Goal: Task Accomplishment & Management: Complete application form

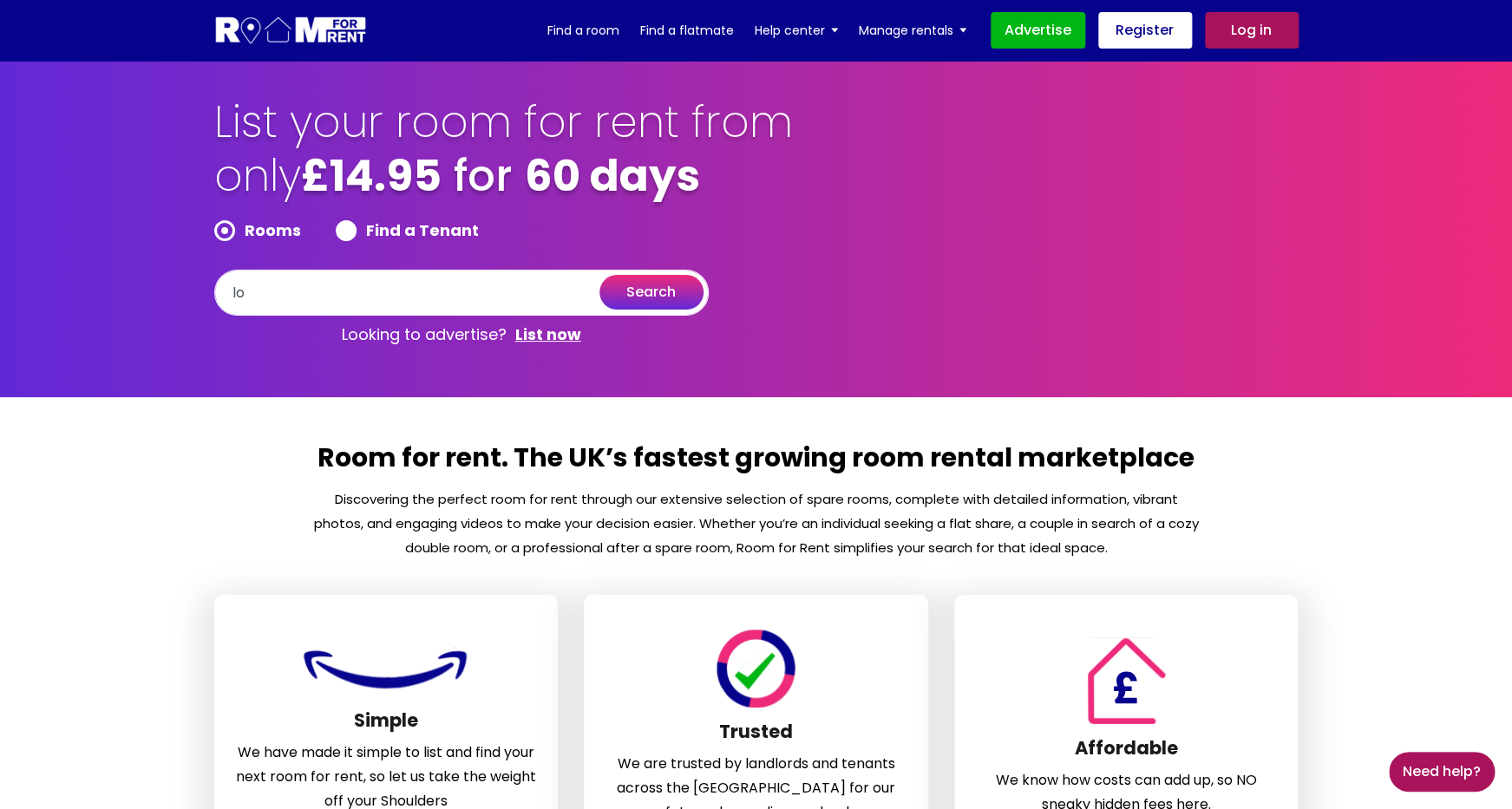
type input "lon"
click at [1228, 36] on link "Log in" at bounding box center [1251, 31] width 94 height 37
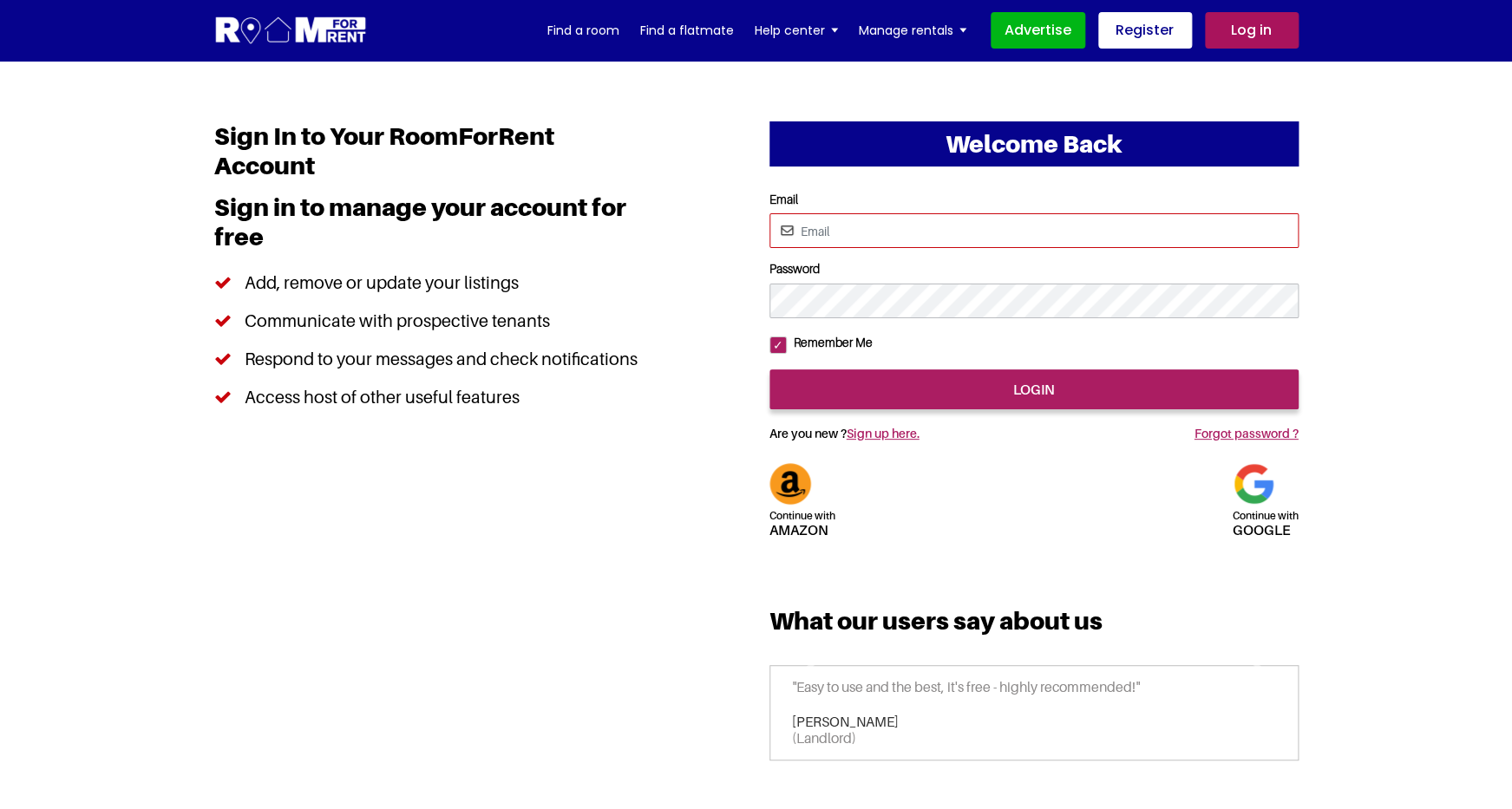
click at [930, 234] on input "Email" at bounding box center [1033, 231] width 529 height 35
type input "pittor@yopmail.com"
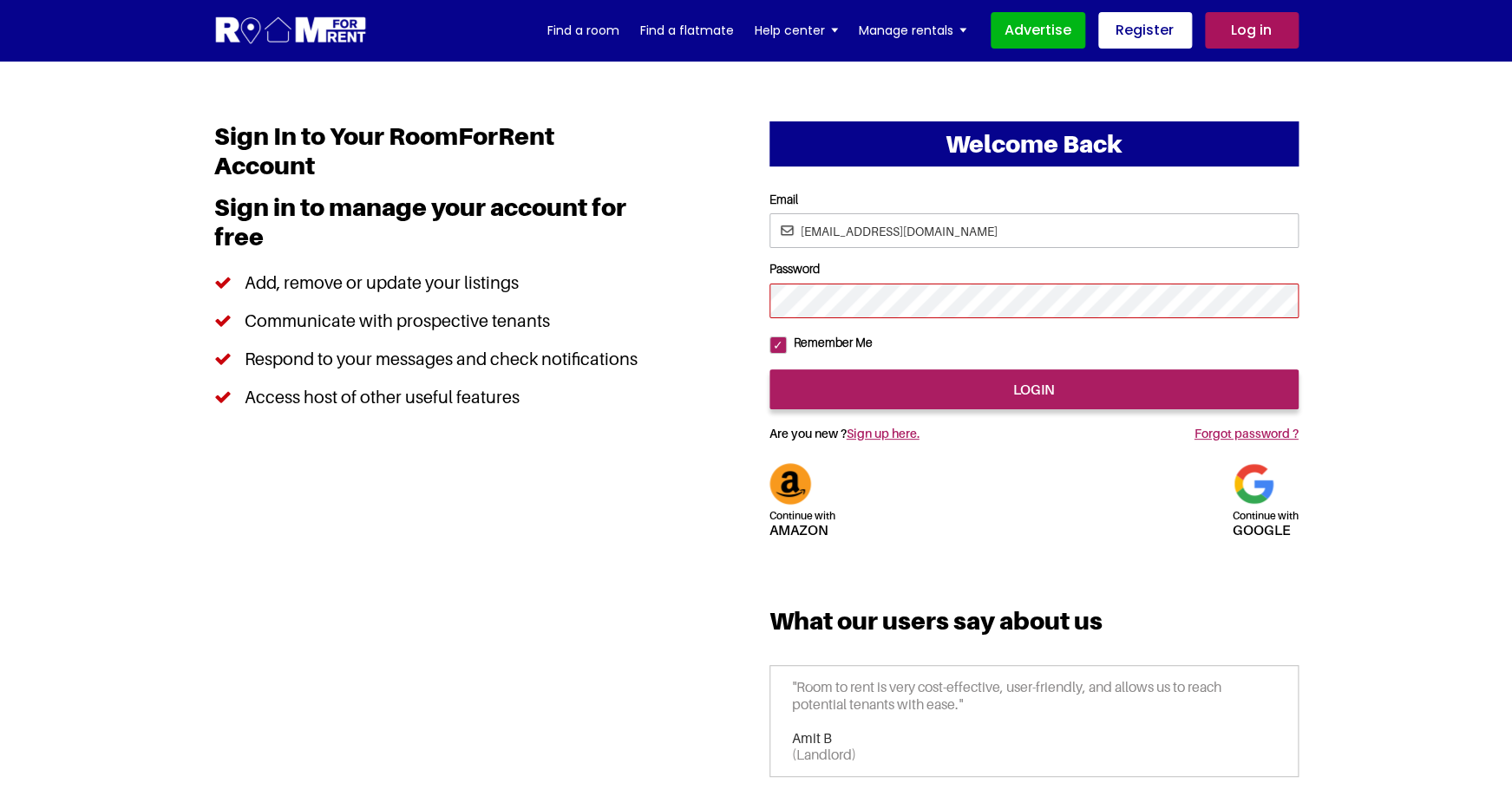
click at [769, 369] on input "login" at bounding box center [1033, 389] width 529 height 40
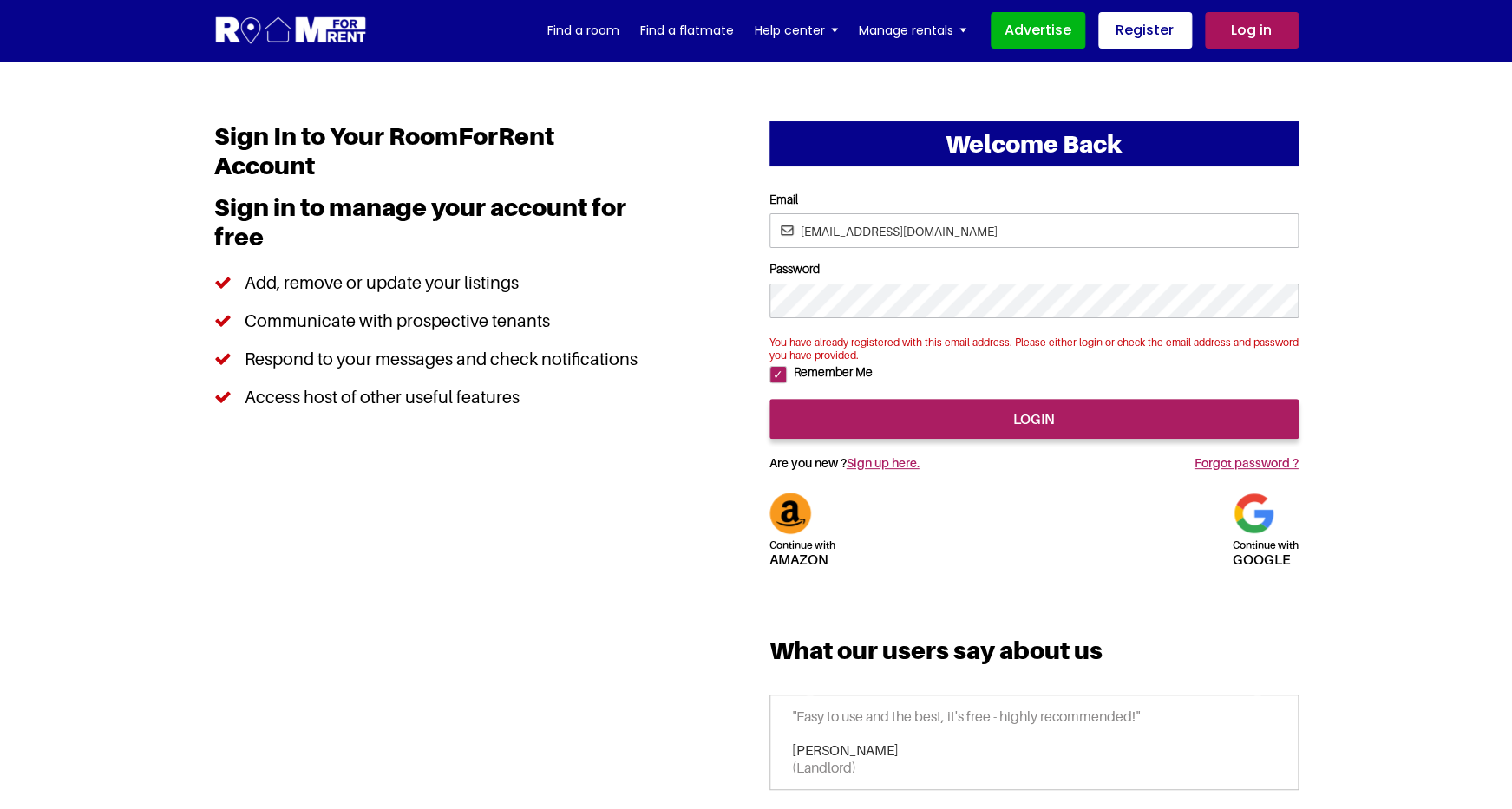
type input "[EMAIL_ADDRESS][DOMAIN_NAME]"
click at [769, 399] on input "login" at bounding box center [1033, 419] width 529 height 40
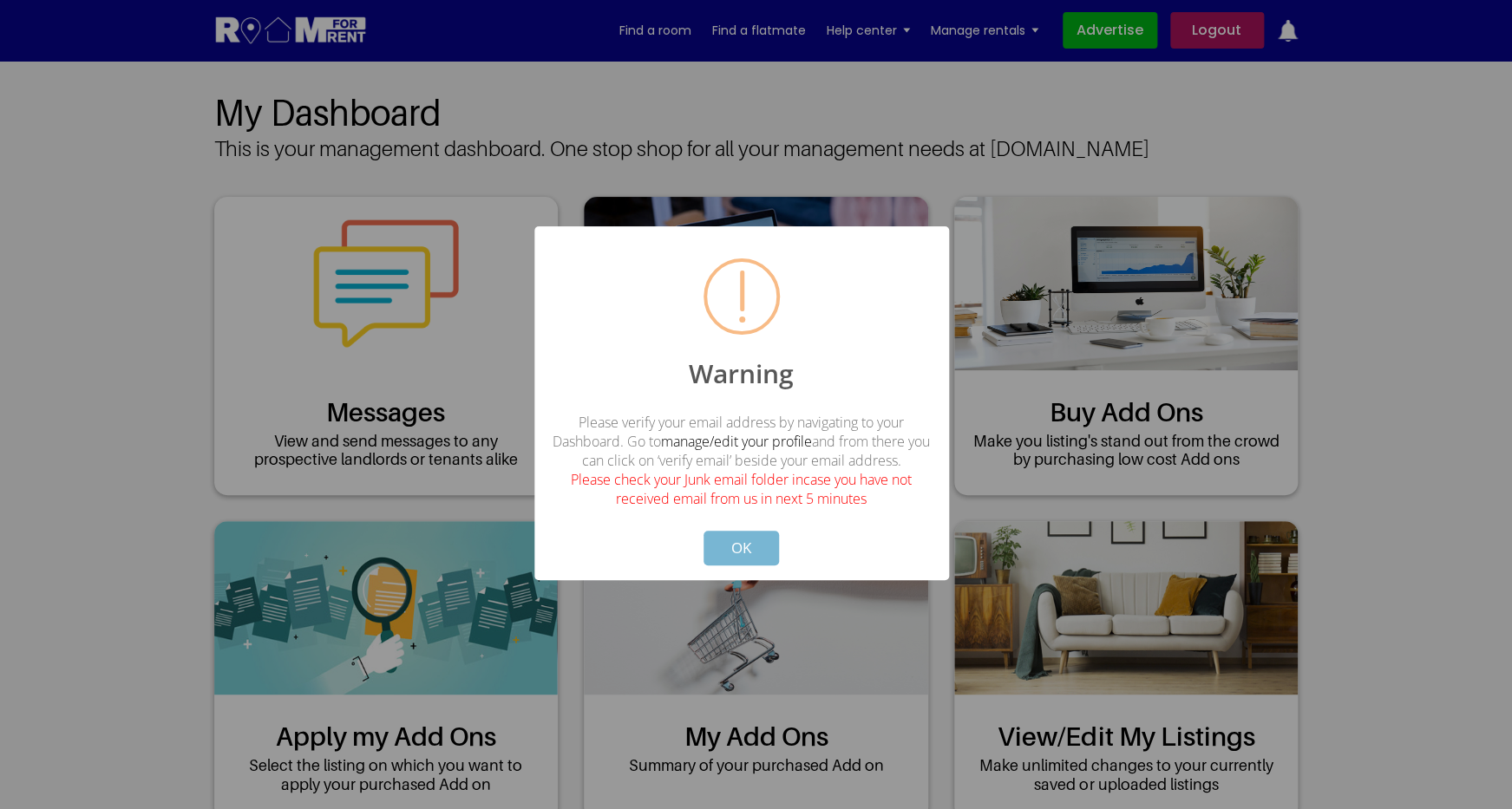
click at [746, 556] on button "OK" at bounding box center [741, 548] width 75 height 35
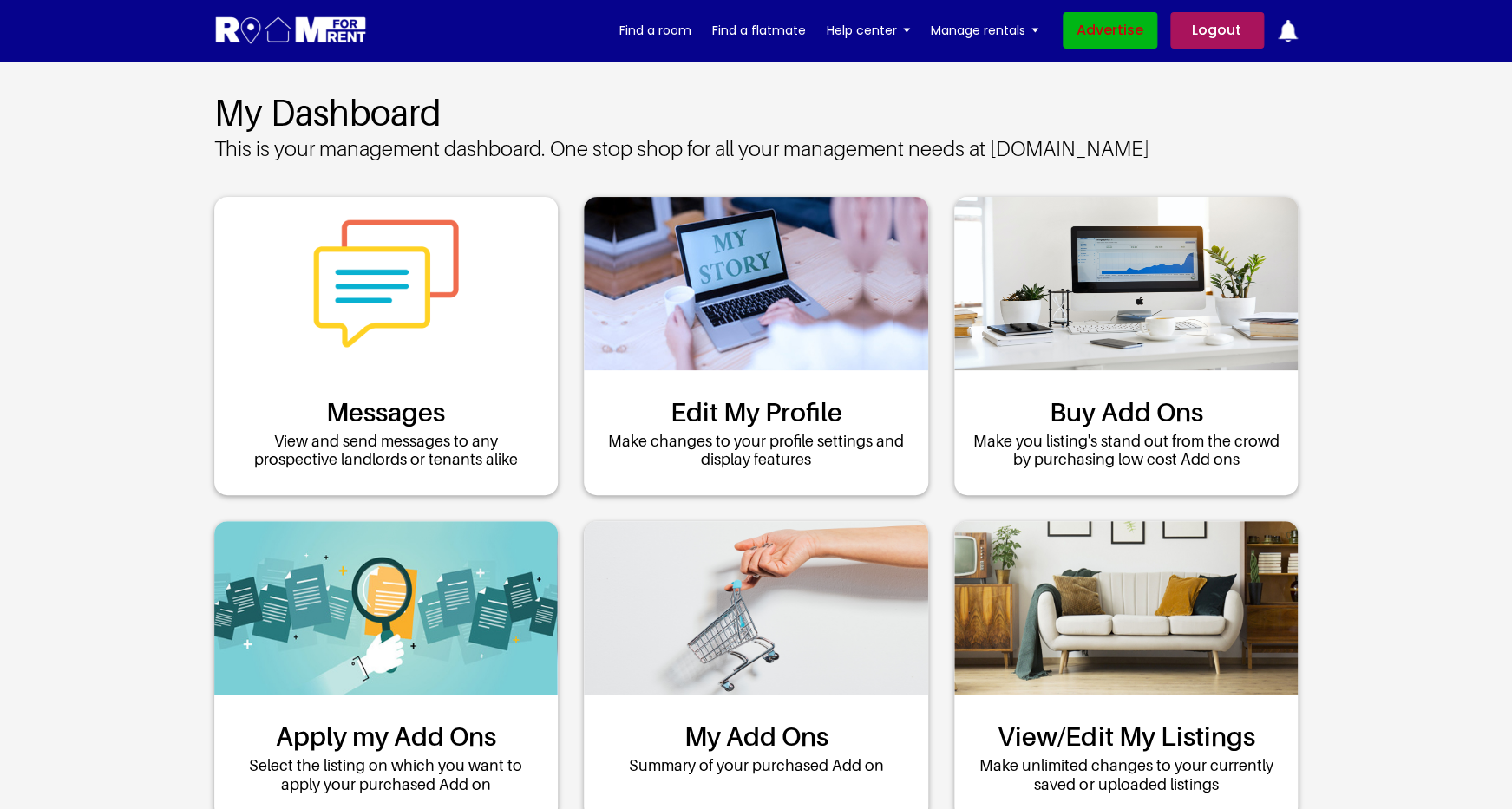
click at [1089, 35] on link "Advertise" at bounding box center [1110, 31] width 94 height 37
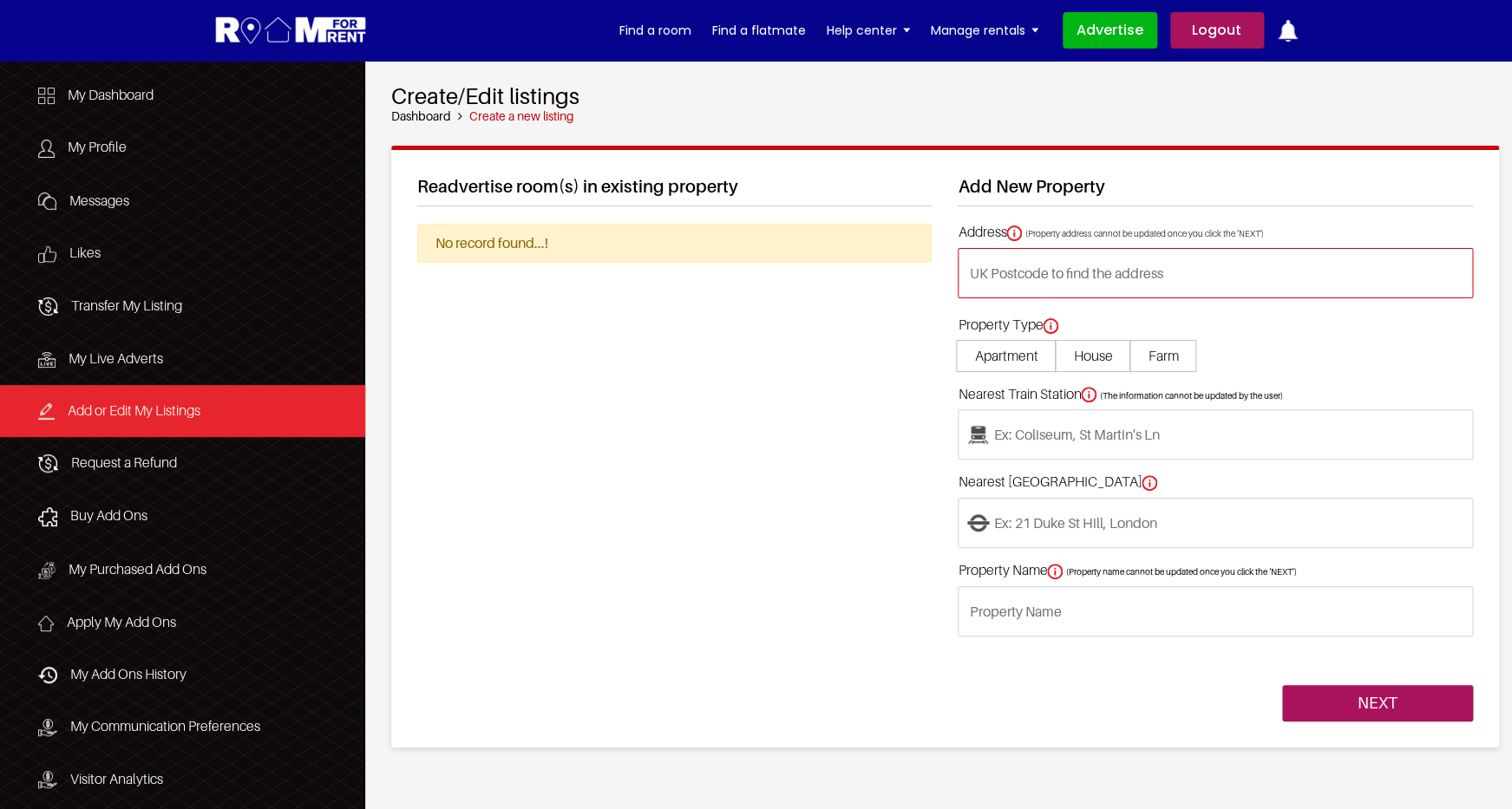
click at [997, 266] on input "text" at bounding box center [1214, 272] width 515 height 50
paste input "LU1 5JB"
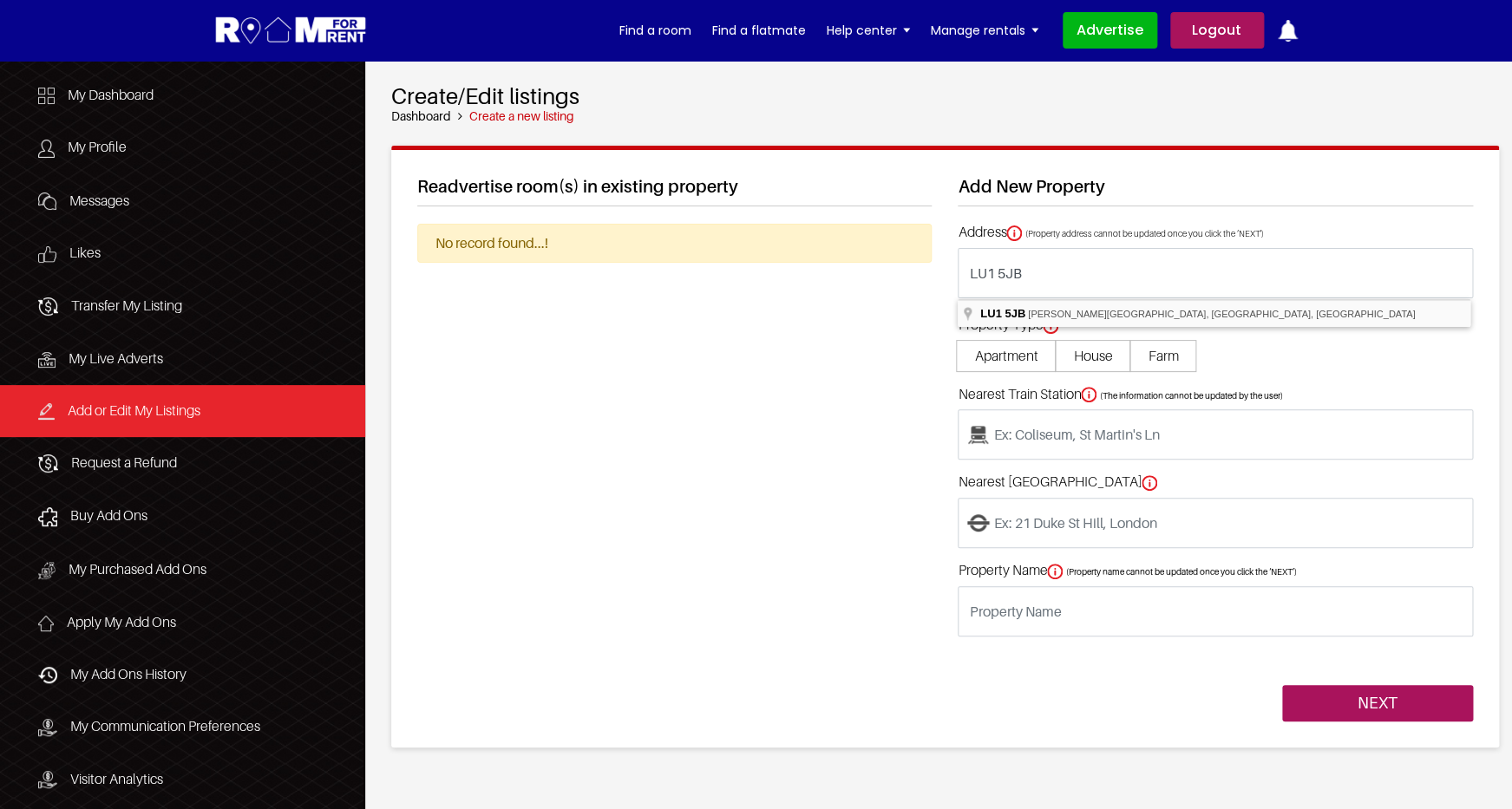
type input "Milton Road, Chapel Langley, Luton LU1 5JB, UK"
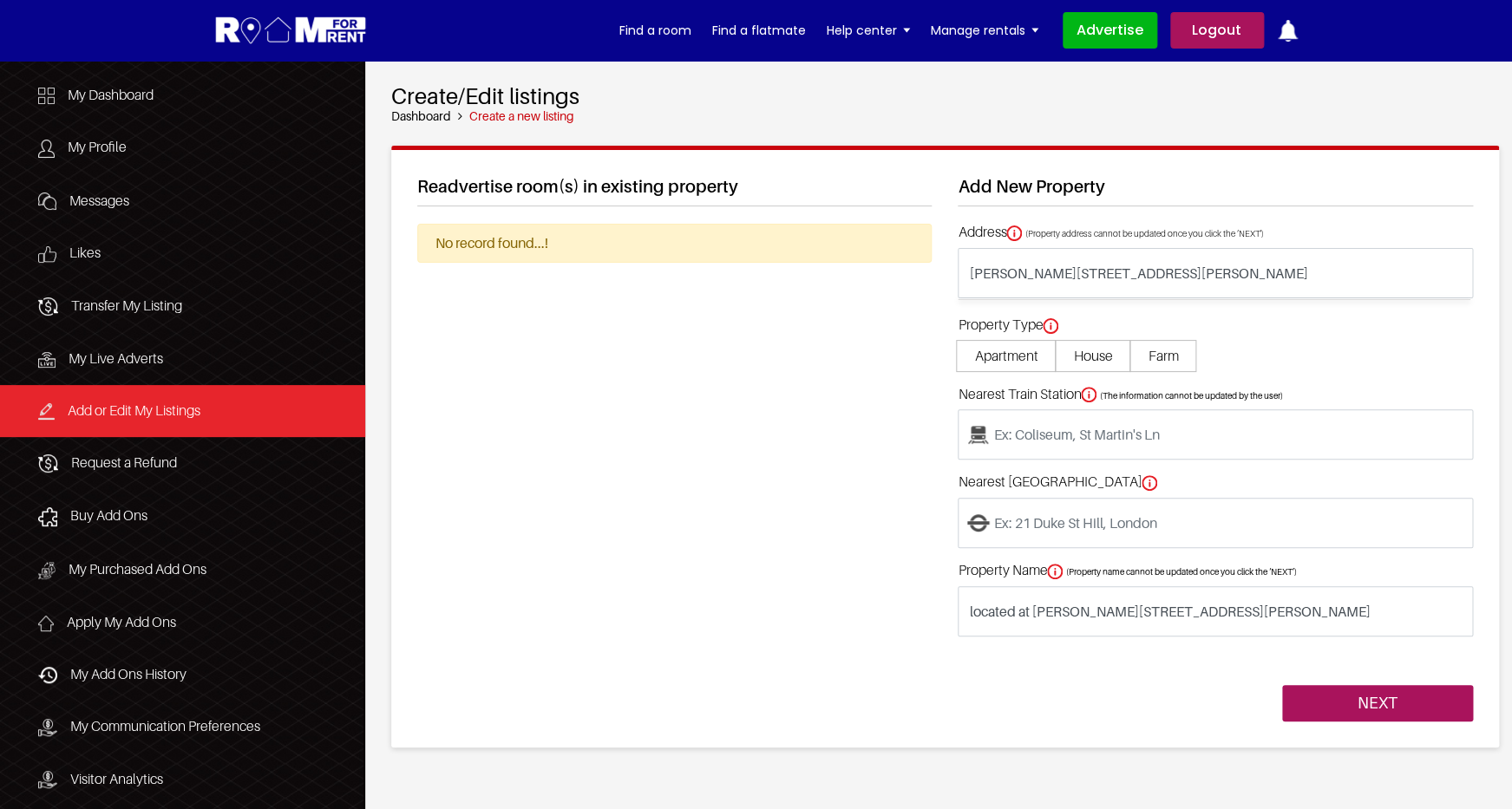
click at [990, 356] on span "Apartment" at bounding box center [1005, 356] width 100 height 32
click at [0, 0] on input "Apartment" at bounding box center [0, 0] width 0 height 0
type input "Apartment located at [PERSON_NAME][STREET_ADDRESS][PERSON_NAME]"
type input "Luton"
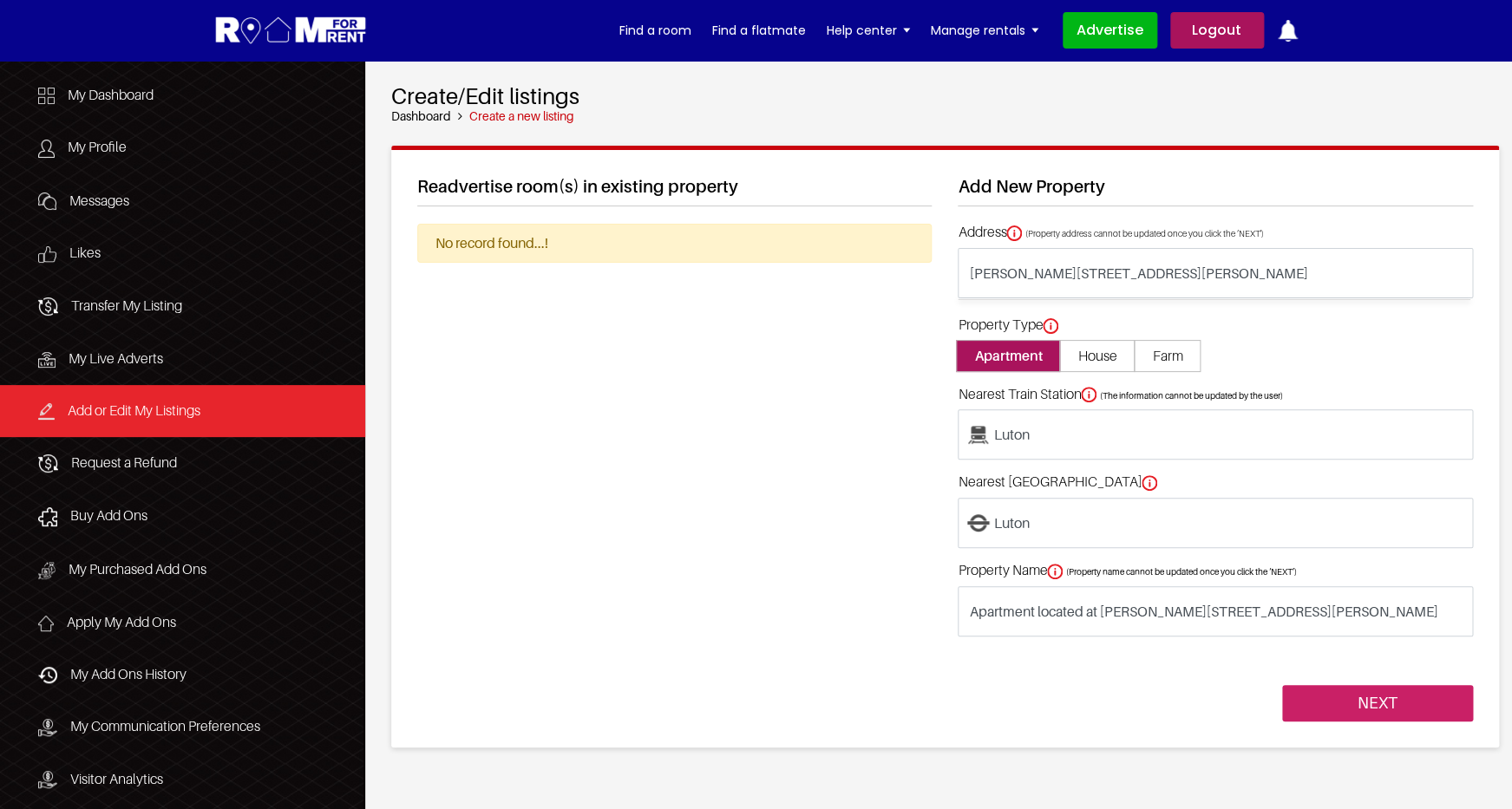
click at [1418, 718] on input "NEXT" at bounding box center [1377, 703] width 191 height 37
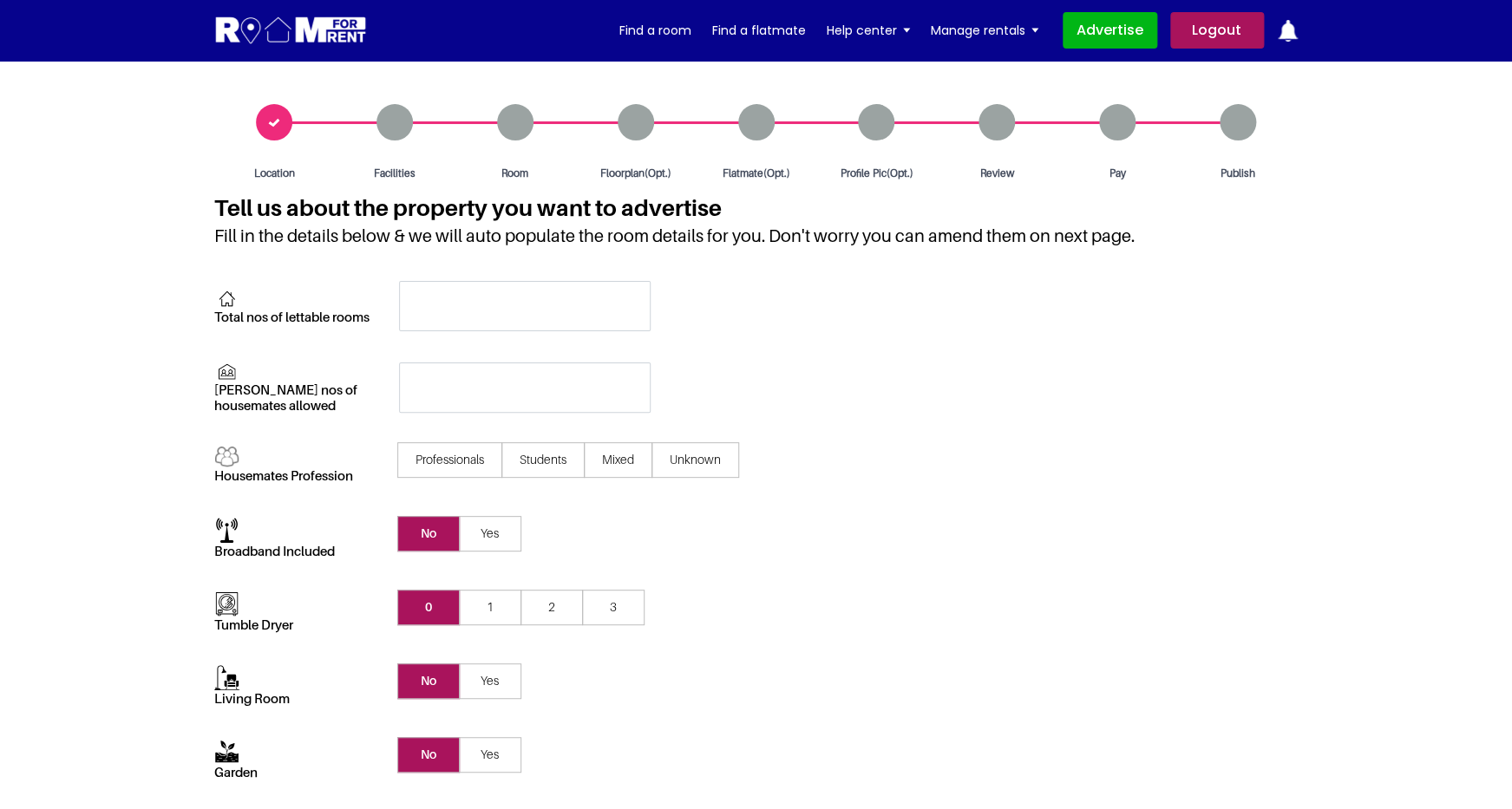
click at [504, 298] on input "text" at bounding box center [524, 305] width 251 height 50
type input "1"
click at [526, 407] on input "text" at bounding box center [524, 387] width 251 height 50
type input "1"
click at [560, 454] on span "Students" at bounding box center [542, 459] width 83 height 36
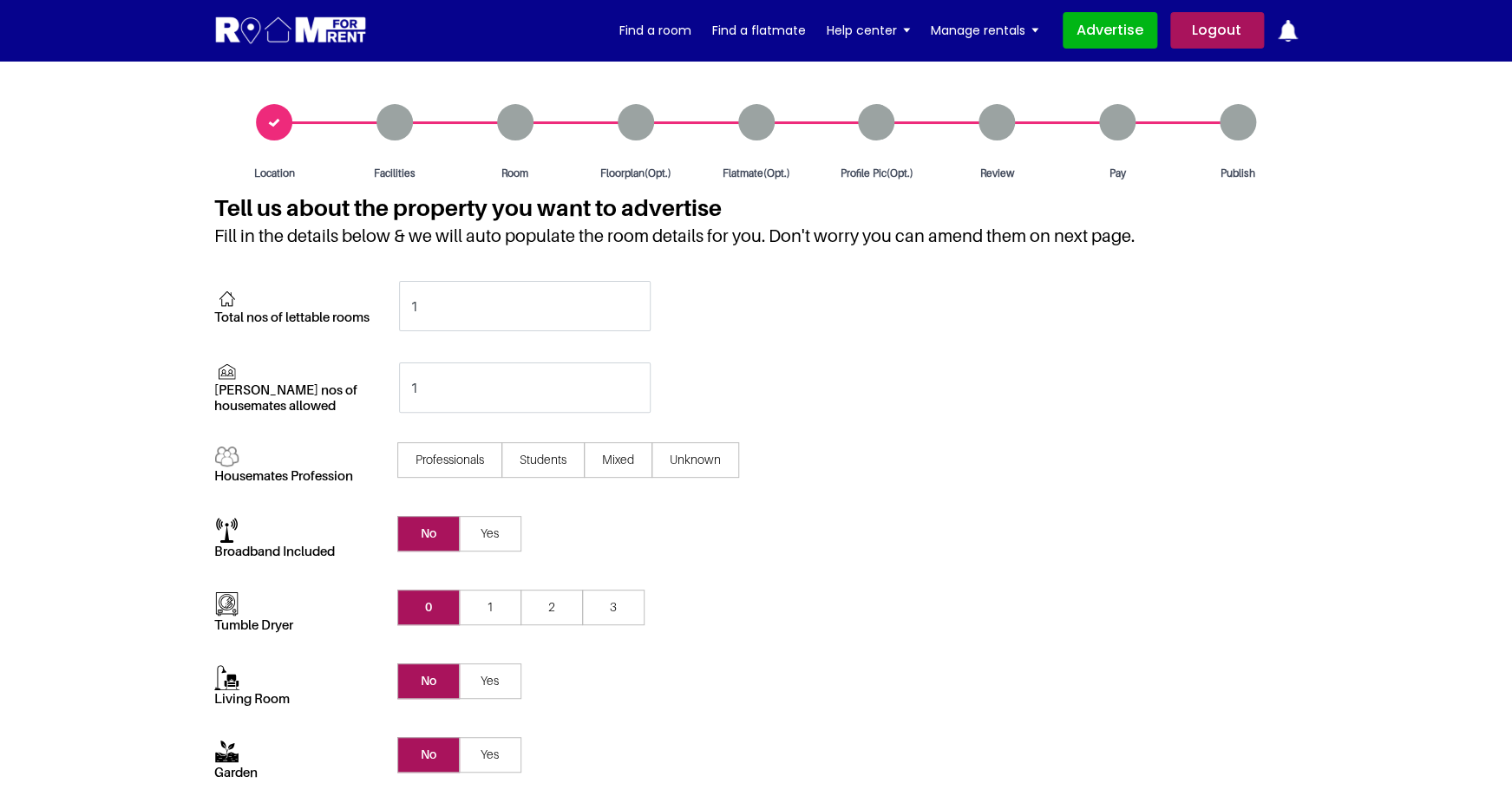
click at [0, 0] on input"] "Students" at bounding box center [0, 0] width 0 height 0
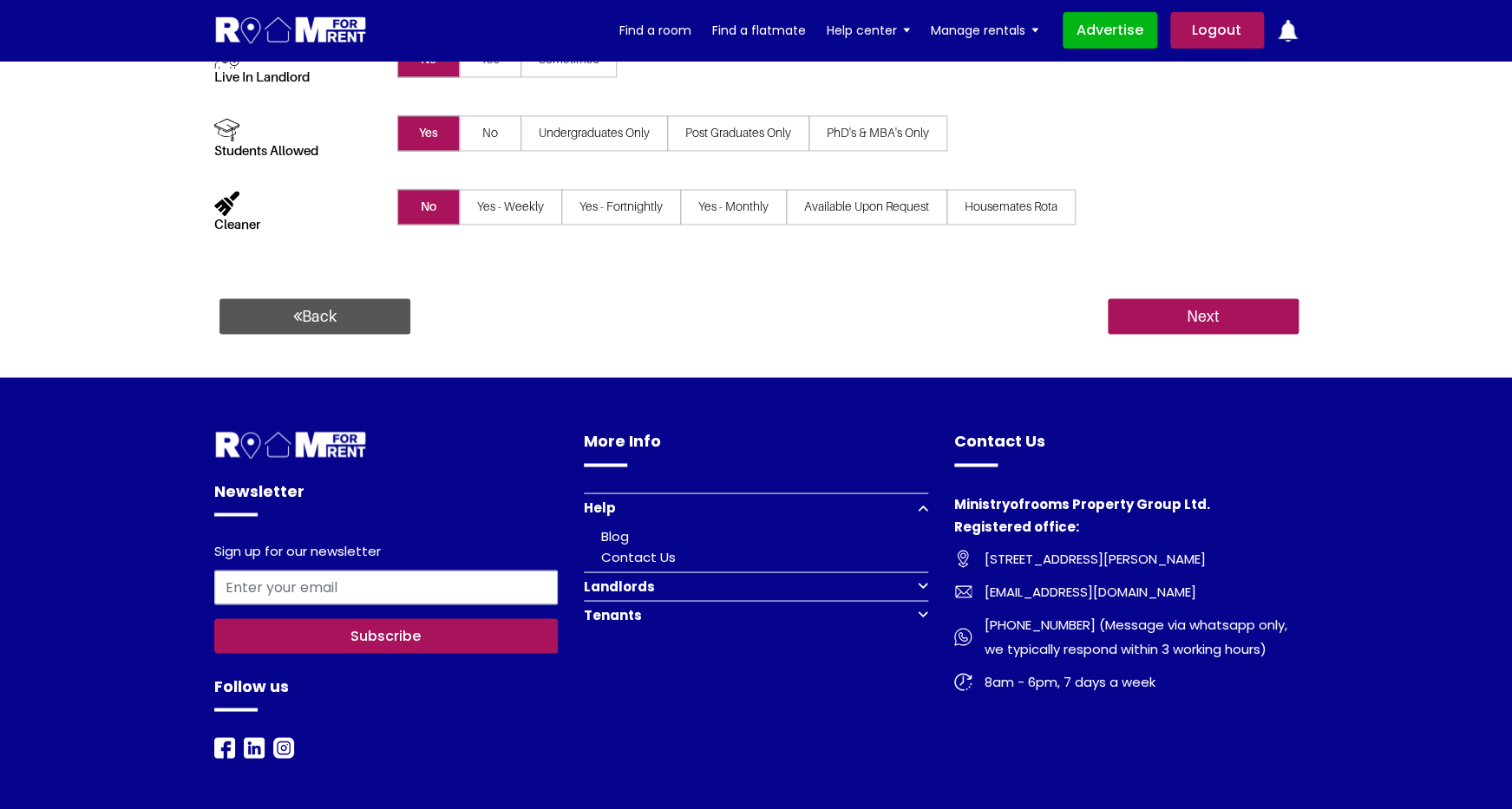
scroll to position [1034, 0]
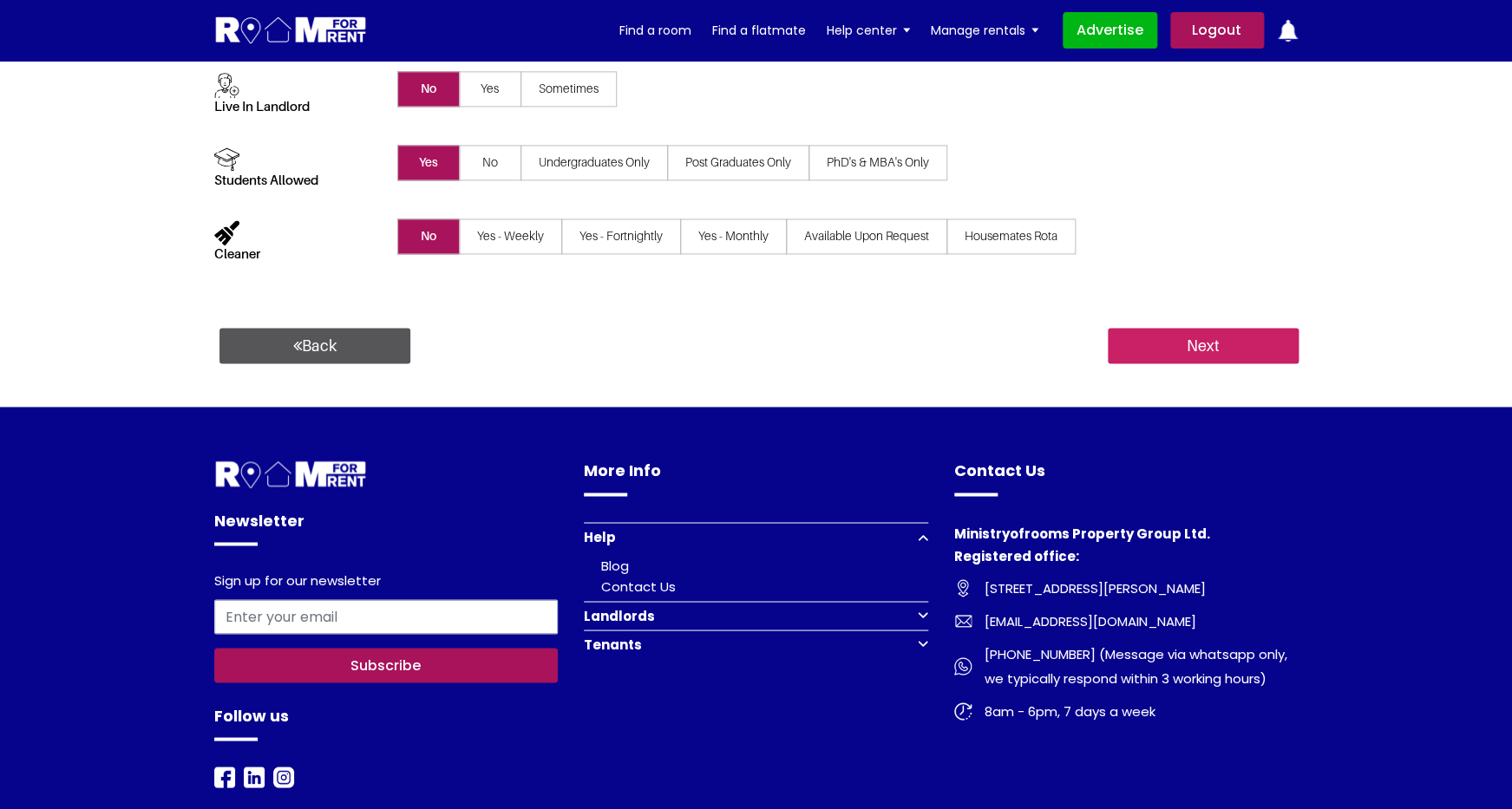
click at [1136, 346] on input "Next" at bounding box center [1203, 346] width 191 height 37
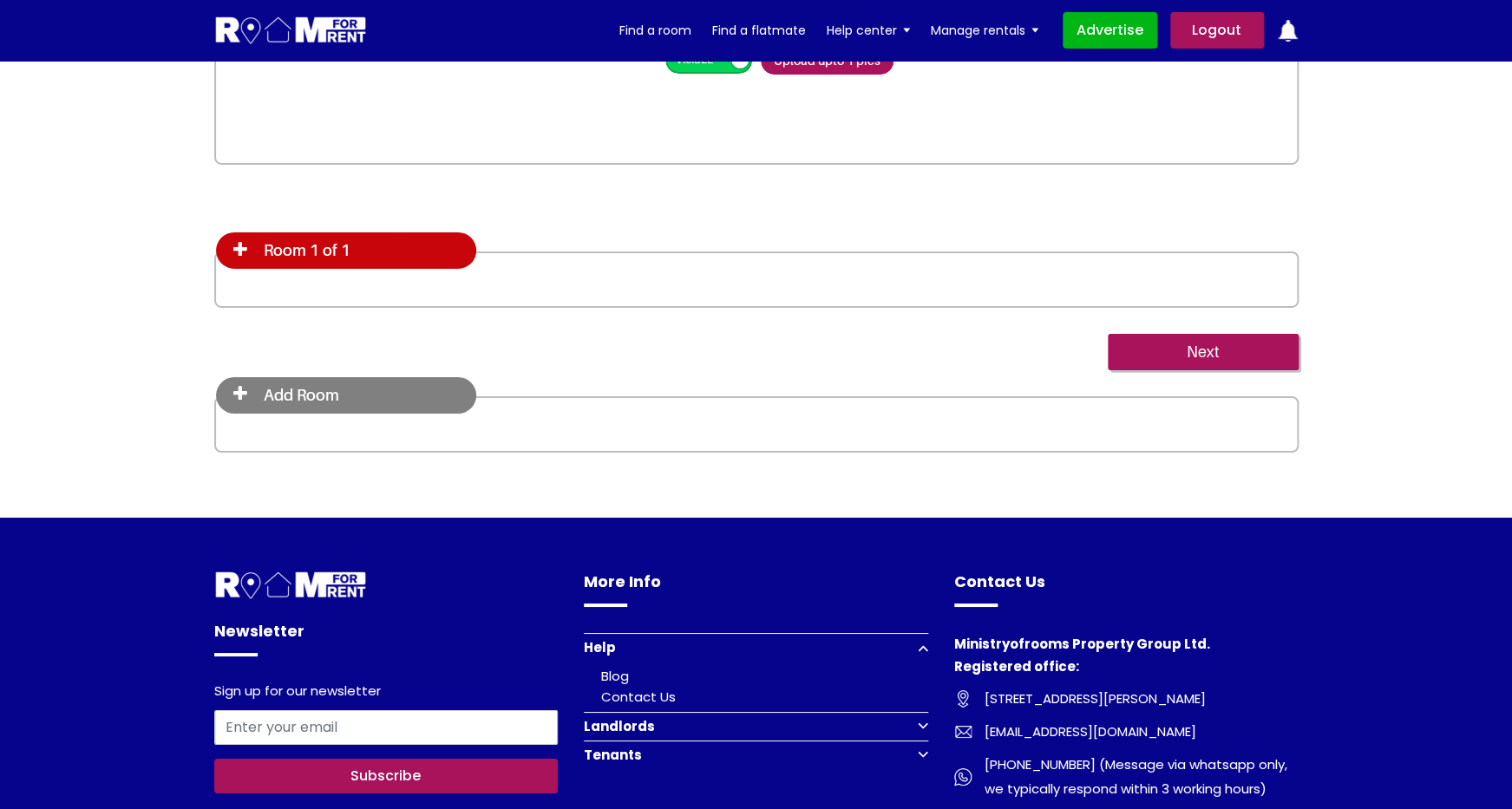
scroll to position [2555, 0]
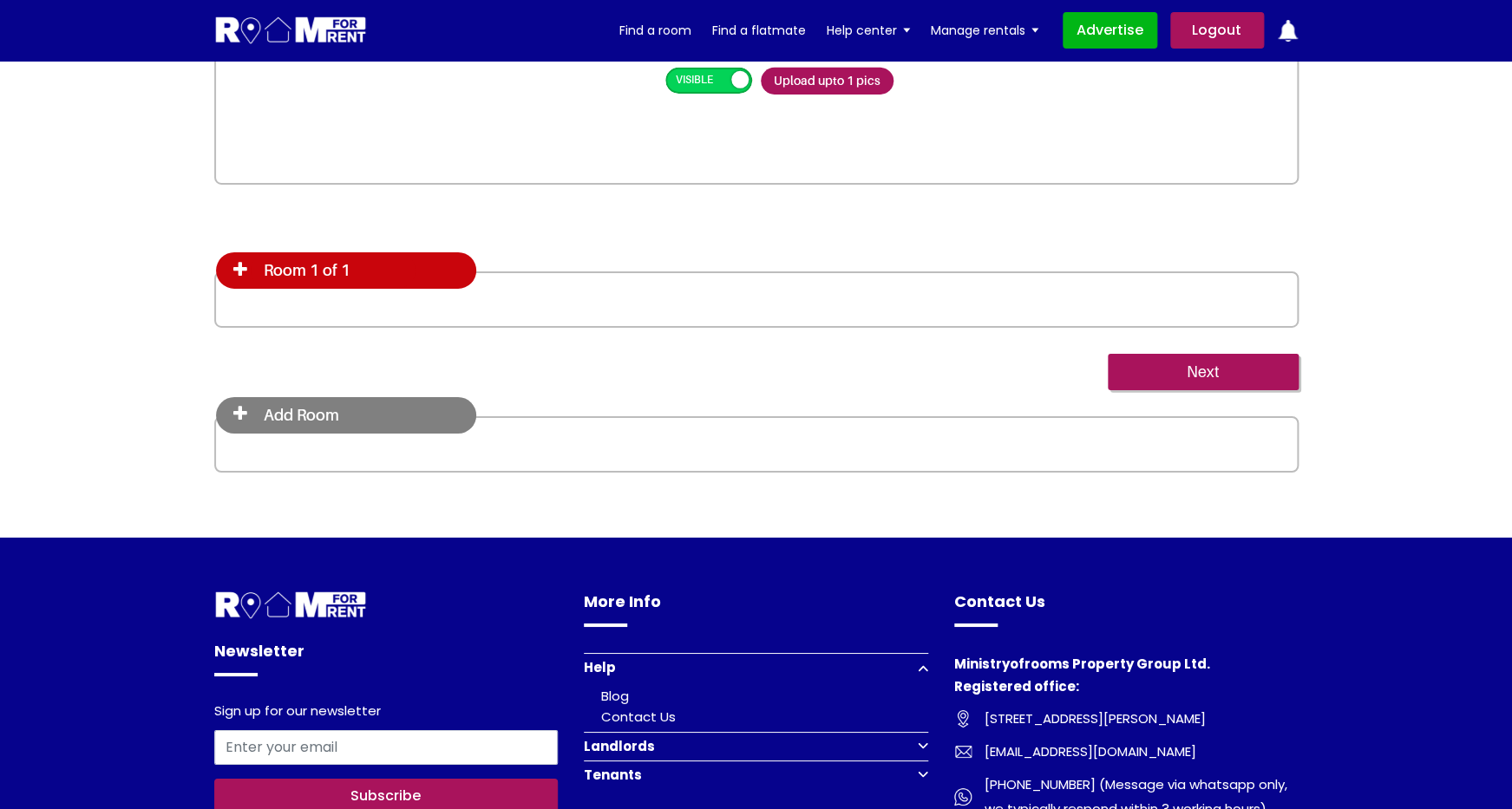
click at [236, 275] on div "Room 1 of 1" at bounding box center [346, 270] width 260 height 37
click at [241, 264] on icon at bounding box center [241, 269] width 14 height 17
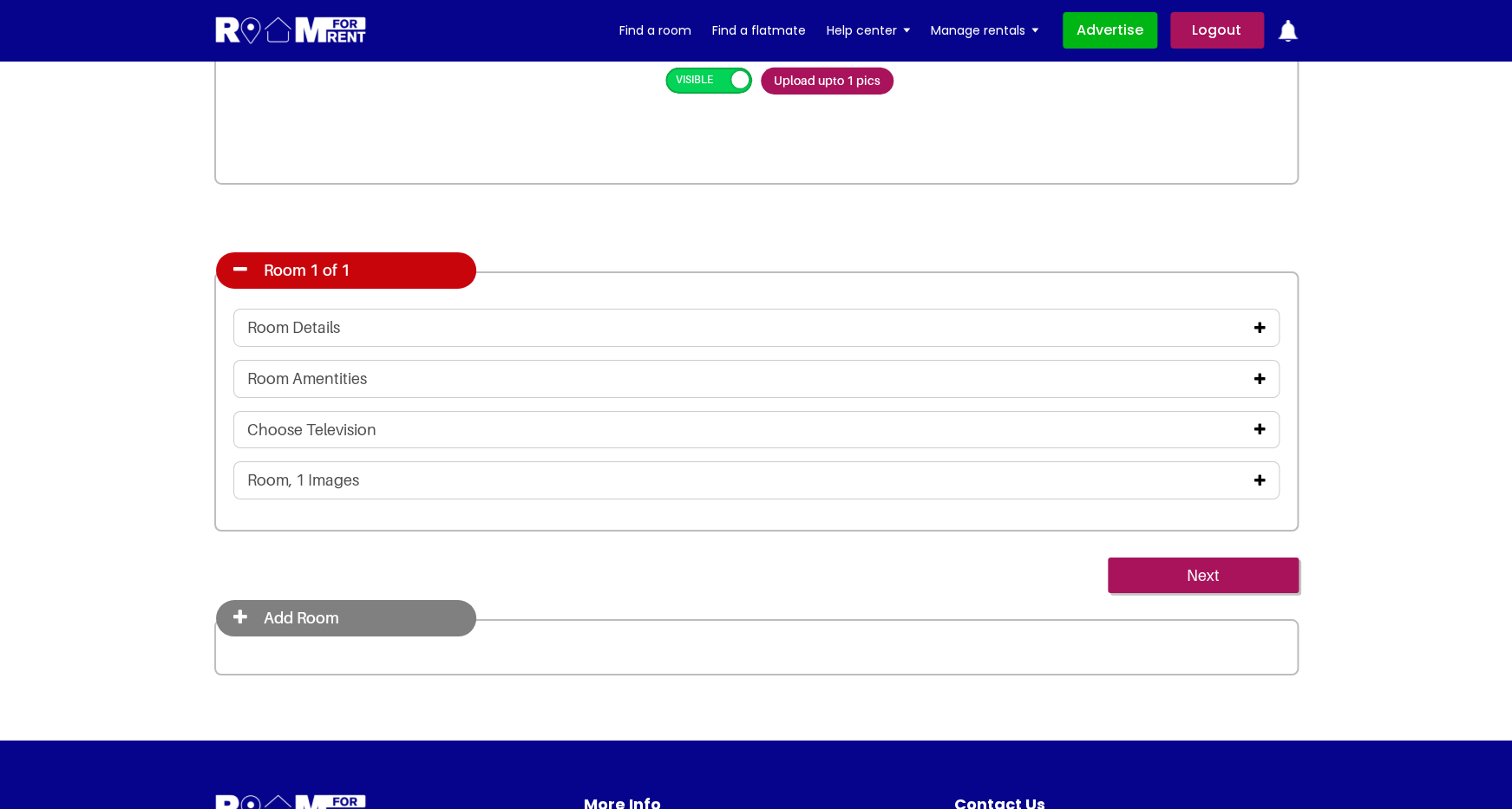
click at [1255, 484] on icon at bounding box center [1259, 480] width 11 height 14
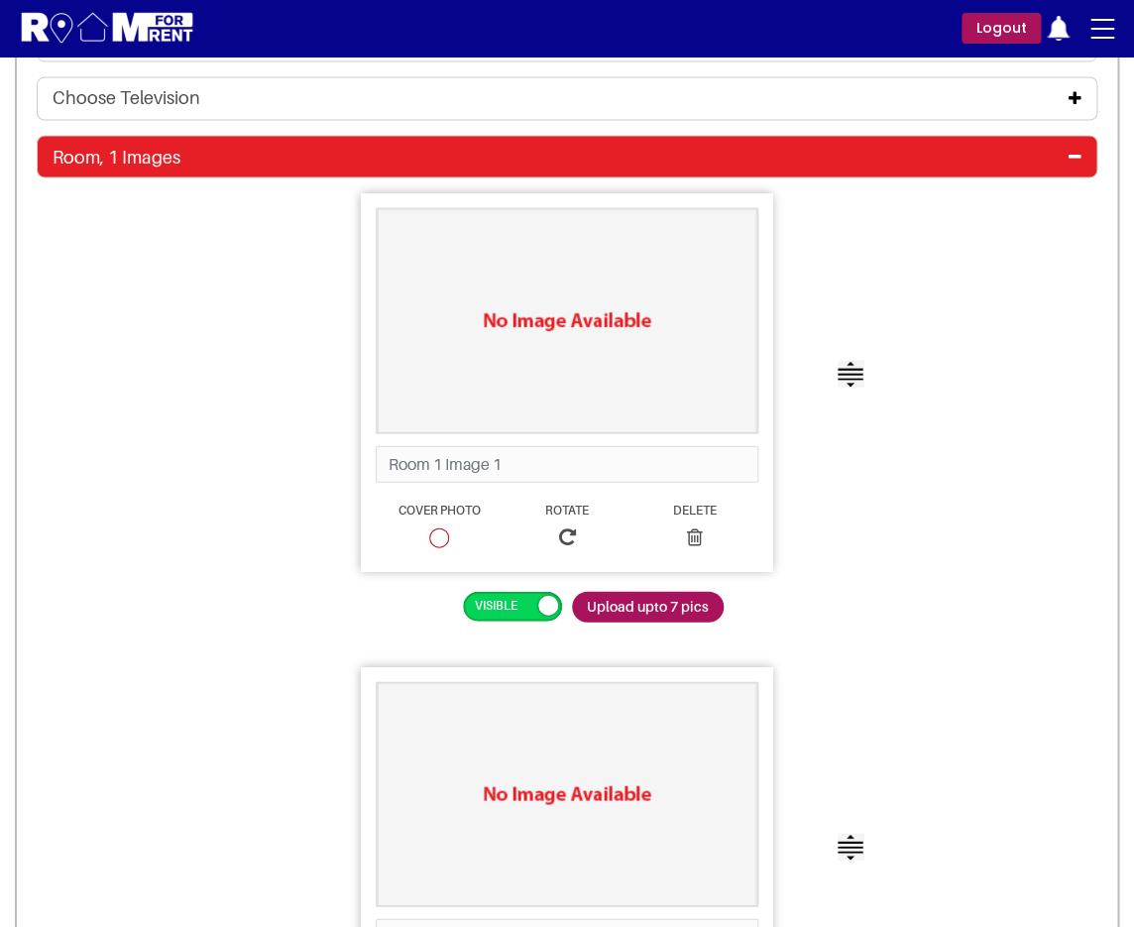
scroll to position [3266, 0]
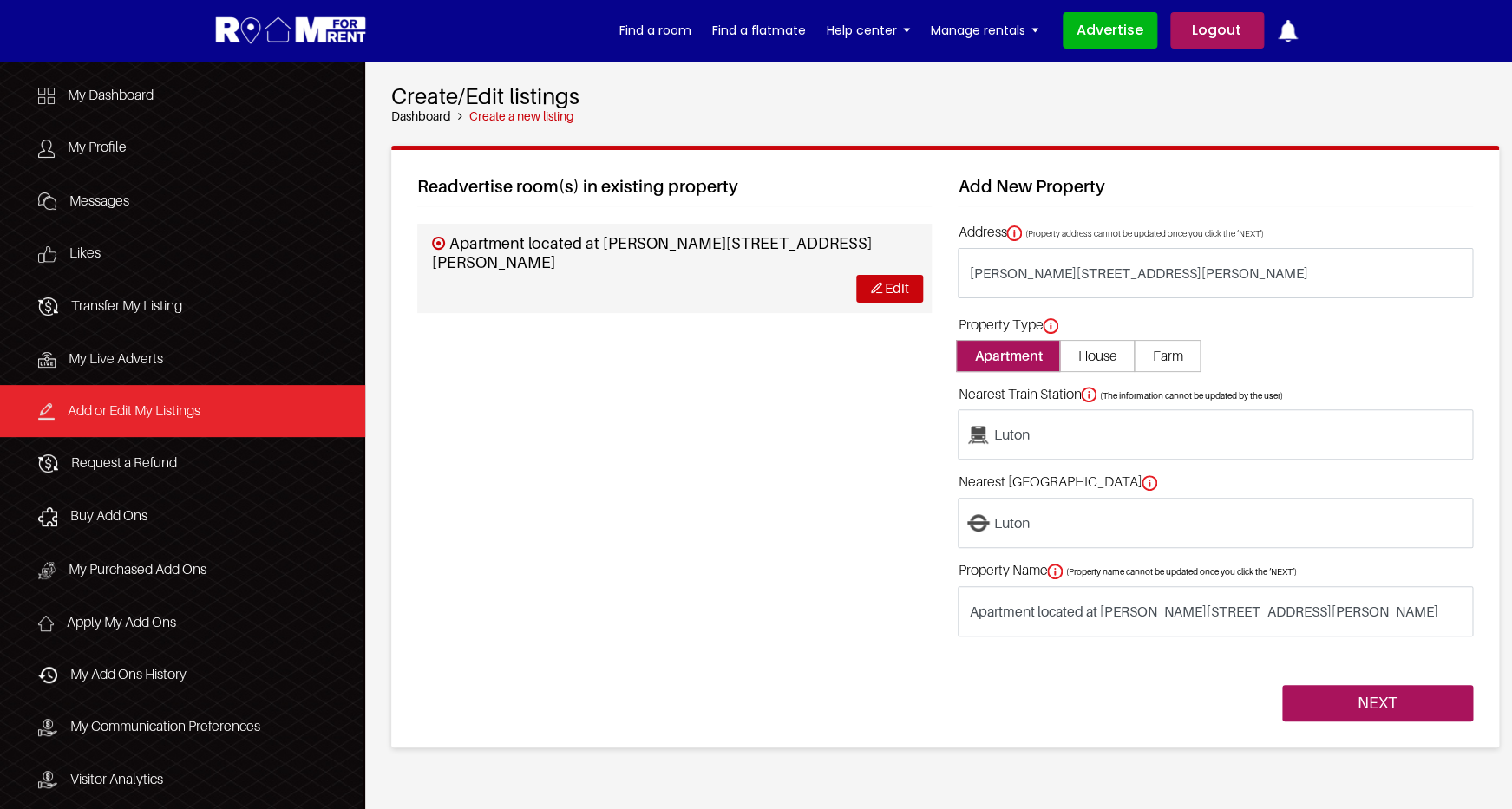
click at [864, 295] on link "Edit" at bounding box center [889, 288] width 66 height 27
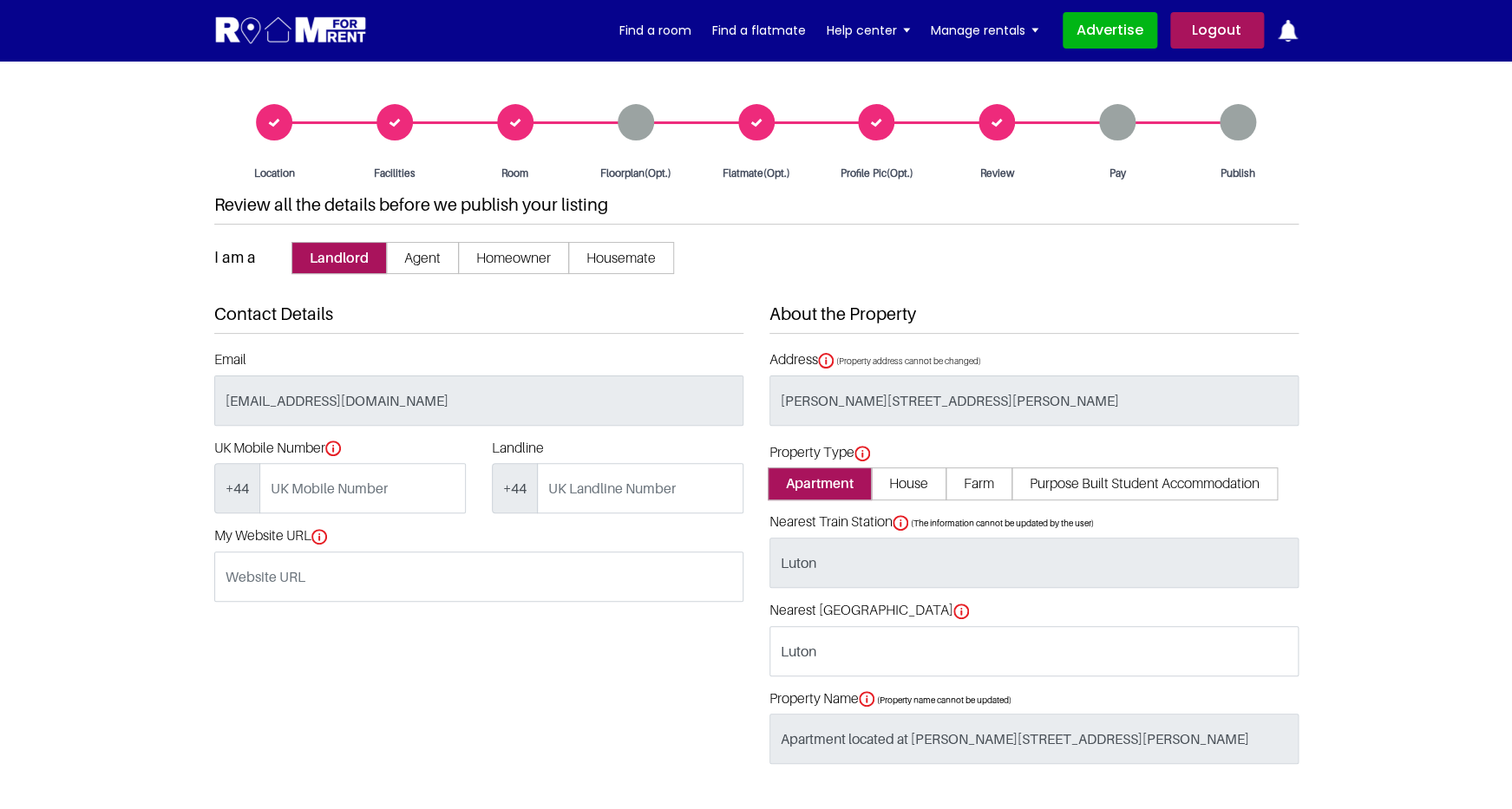
click at [528, 128] on div "Room" at bounding box center [514, 143] width 121 height 77
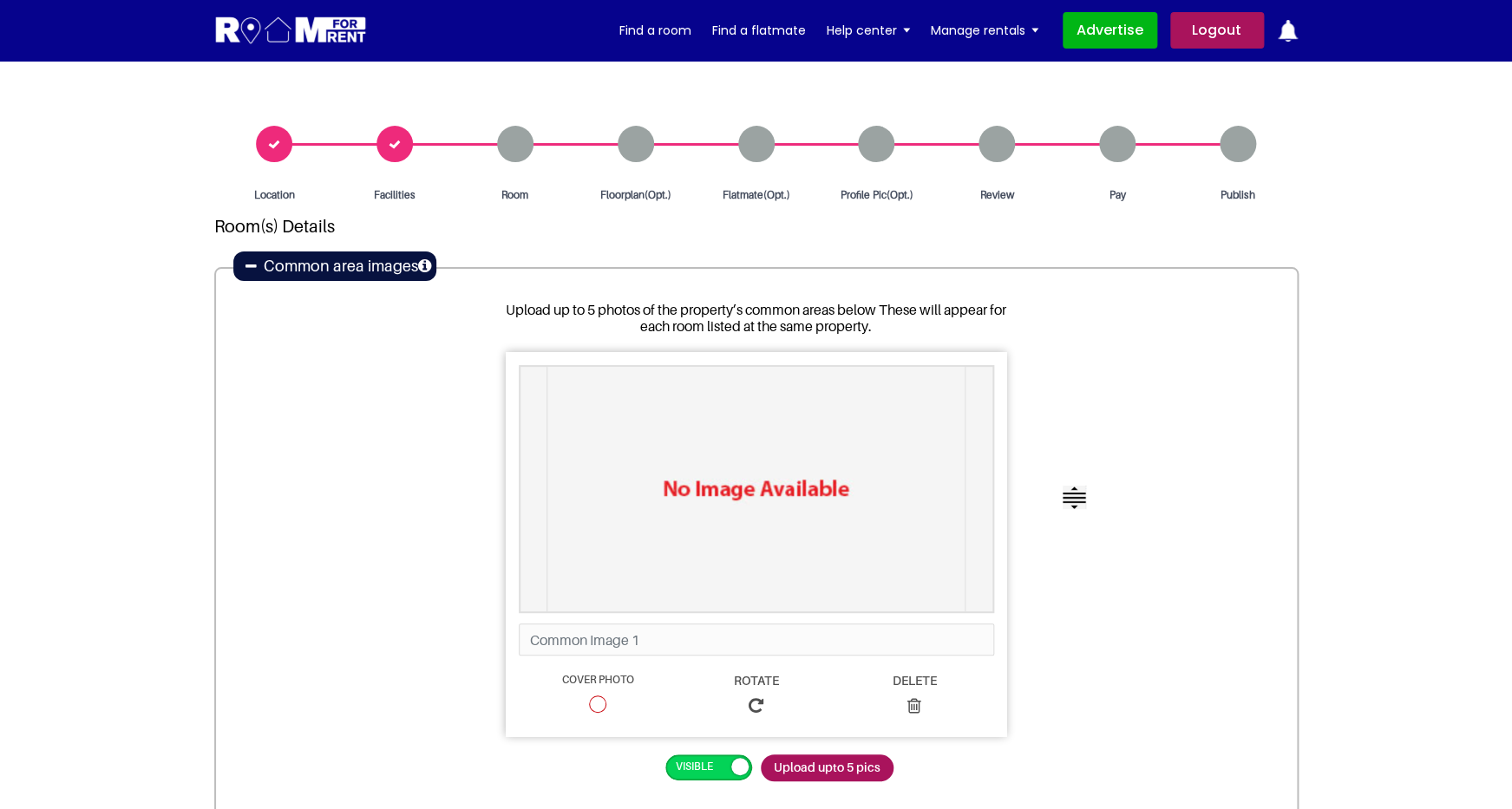
click at [248, 269] on icon at bounding box center [250, 266] width 11 height 14
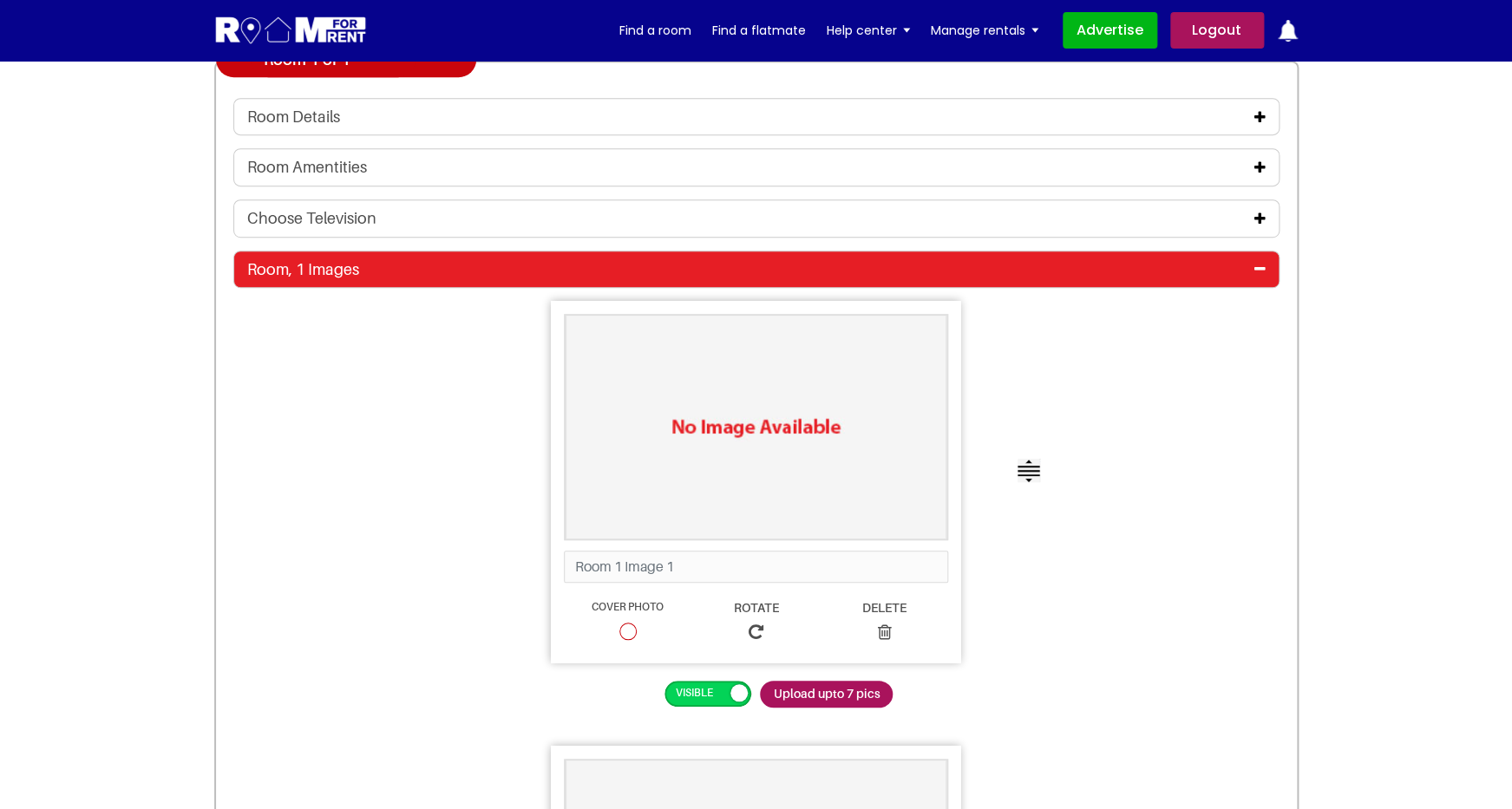
scroll to position [359, 0]
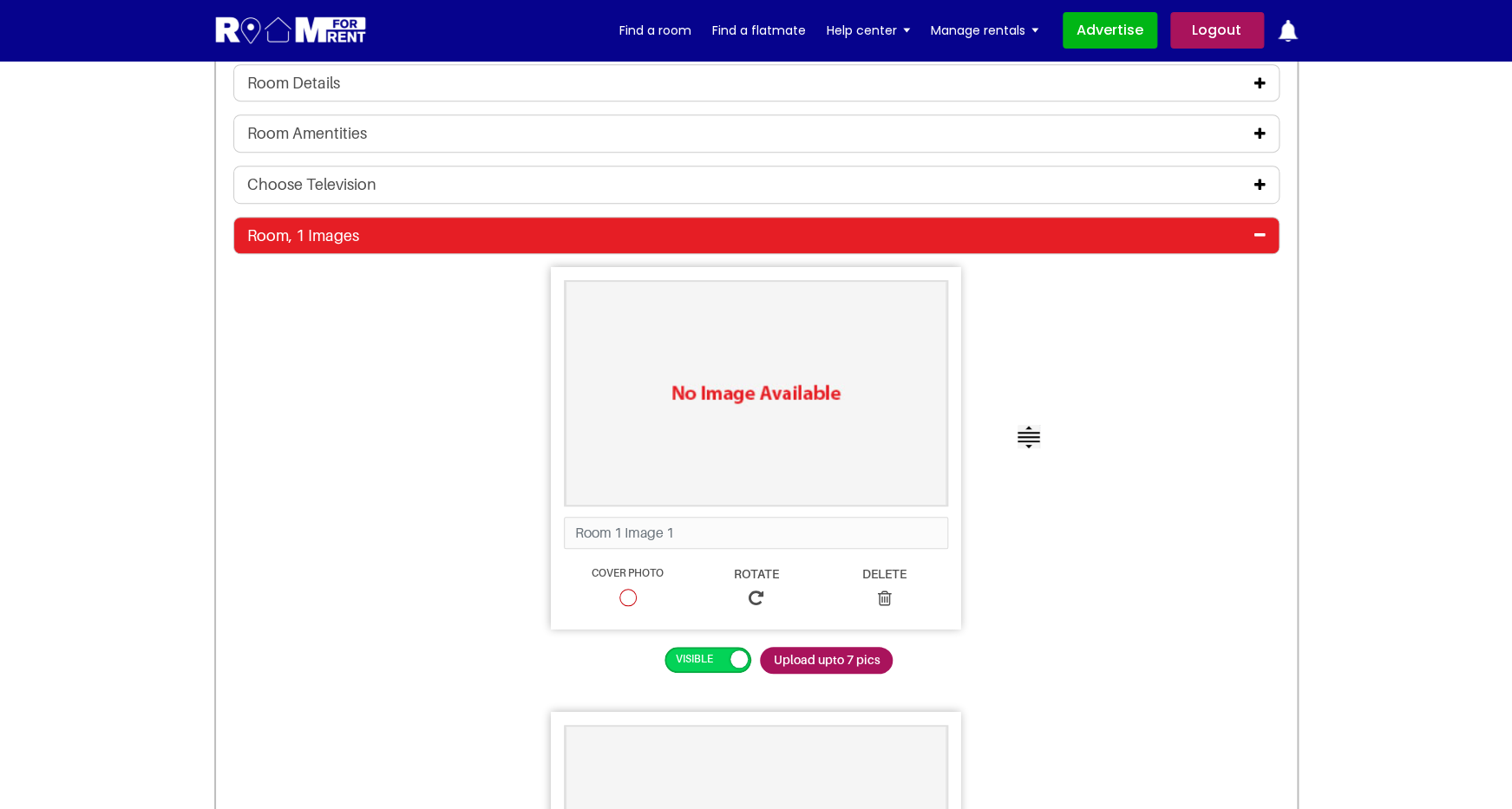
click at [1257, 236] on icon at bounding box center [1259, 235] width 11 height 14
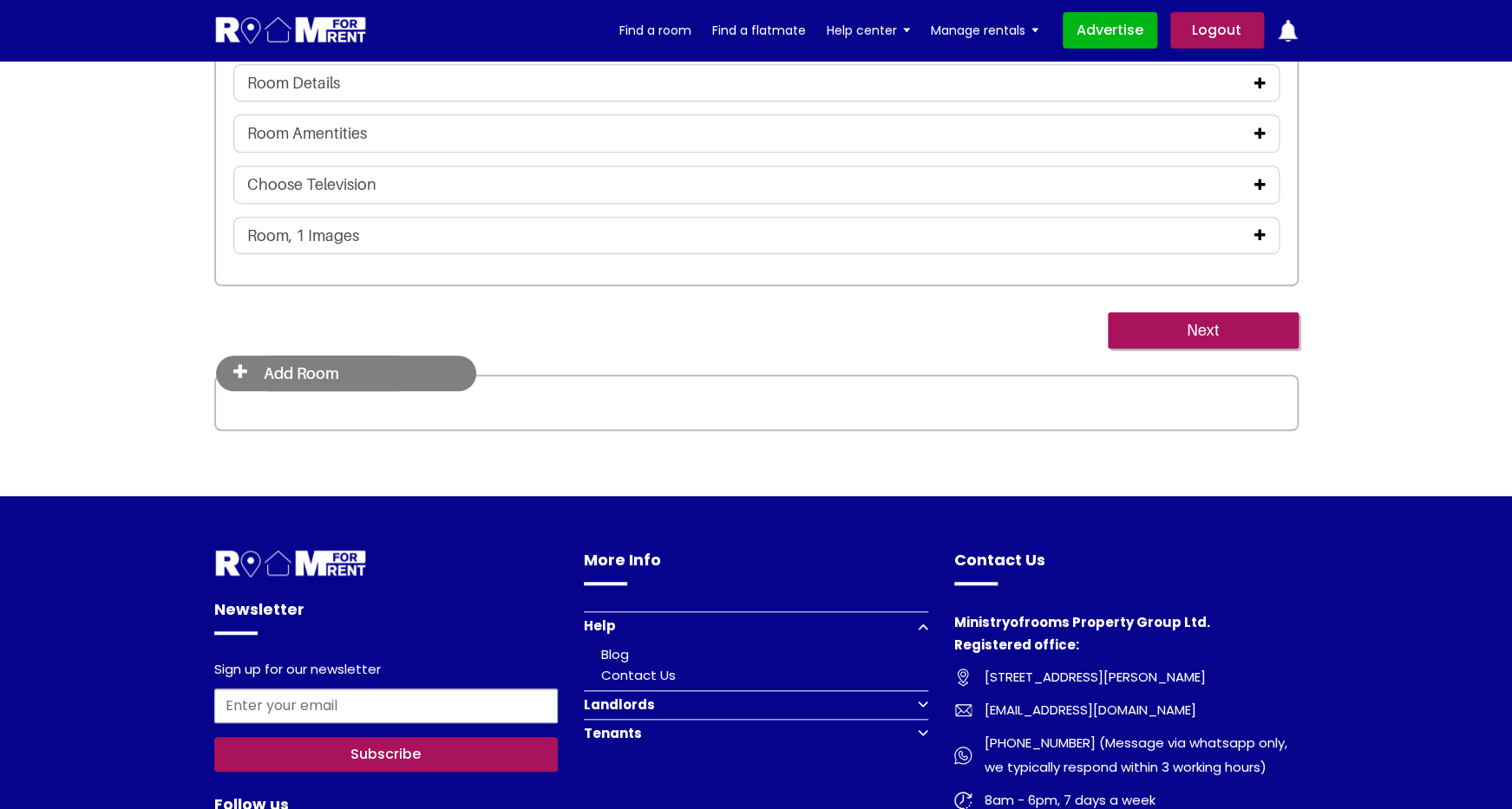
click at [239, 378] on icon at bounding box center [241, 372] width 14 height 17
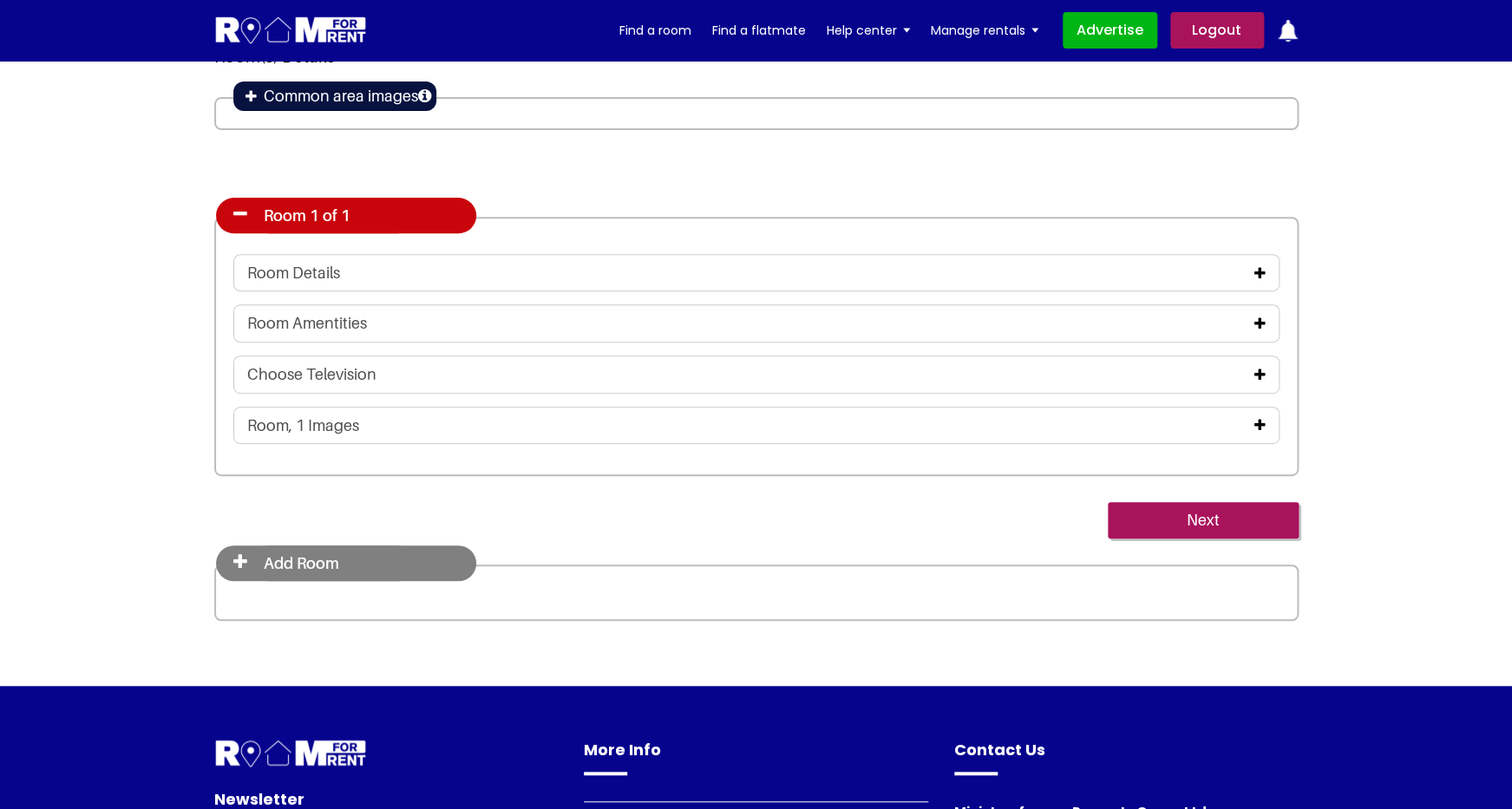
scroll to position [147, 0]
